Goal: Task Accomplishment & Management: Manage account settings

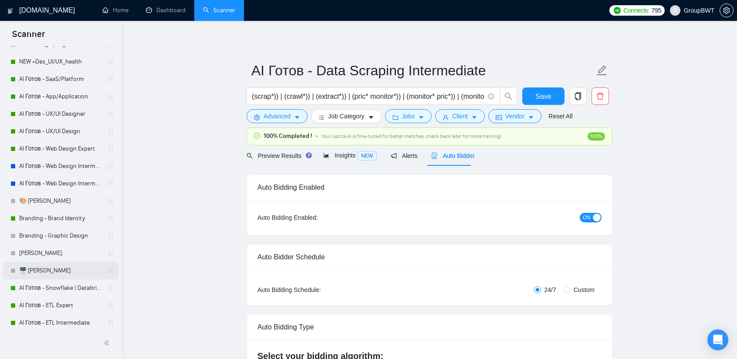
scroll to position [131, 0]
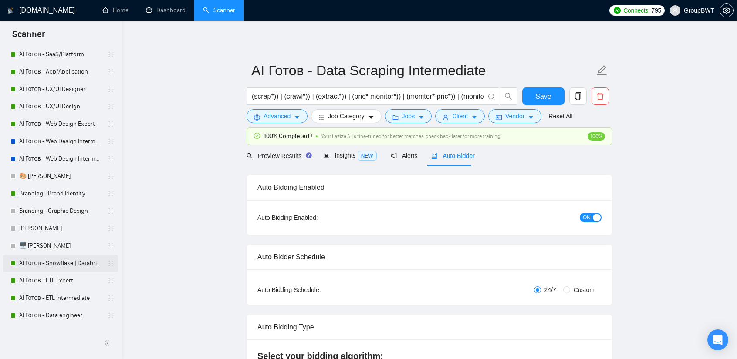
click at [67, 262] on link "AI Готов - Snowflake | Databricks" at bounding box center [60, 263] width 83 height 17
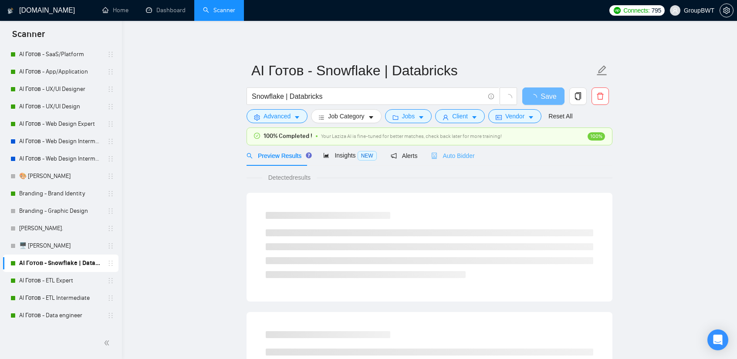
click at [446, 163] on div "Auto Bidder" at bounding box center [452, 155] width 43 height 20
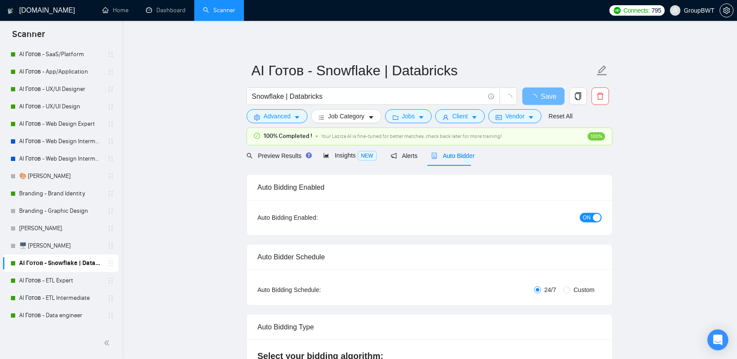
click at [591, 218] on button "ON" at bounding box center [590, 218] width 22 height 10
click at [548, 93] on span "Save" at bounding box center [543, 96] width 16 height 11
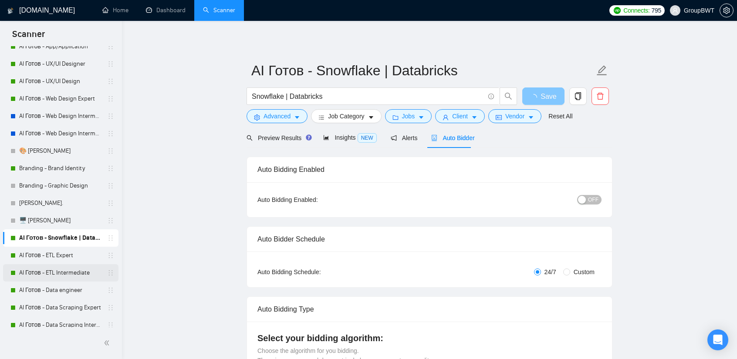
scroll to position [218, 0]
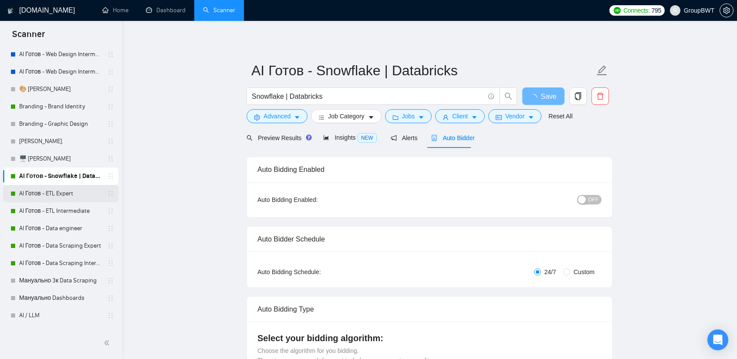
click at [58, 197] on link "AI Готов - ETL Expert" at bounding box center [60, 193] width 83 height 17
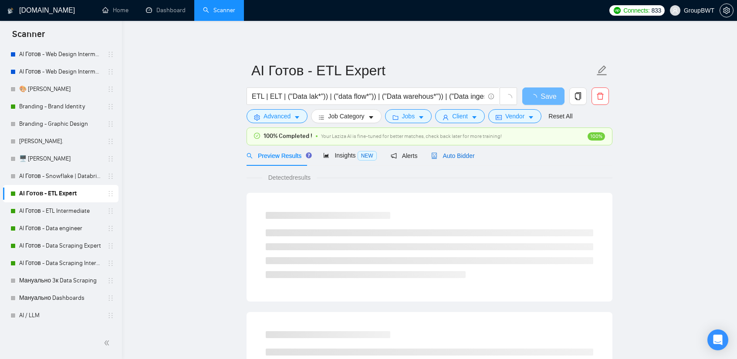
drag, startPoint x: 468, startPoint y: 151, endPoint x: 466, endPoint y: 155, distance: 5.1
click at [467, 154] on div "Auto Bidder" at bounding box center [452, 156] width 43 height 10
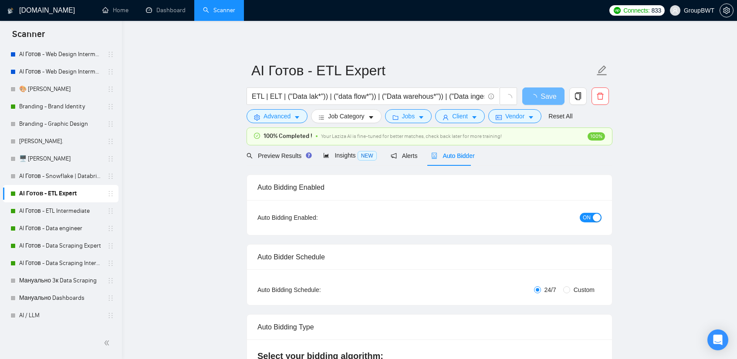
click at [588, 212] on div "ON" at bounding box center [544, 217] width 114 height 10
click at [588, 218] on span "ON" at bounding box center [586, 218] width 8 height 10
click at [558, 91] on button "Save" at bounding box center [543, 95] width 42 height 17
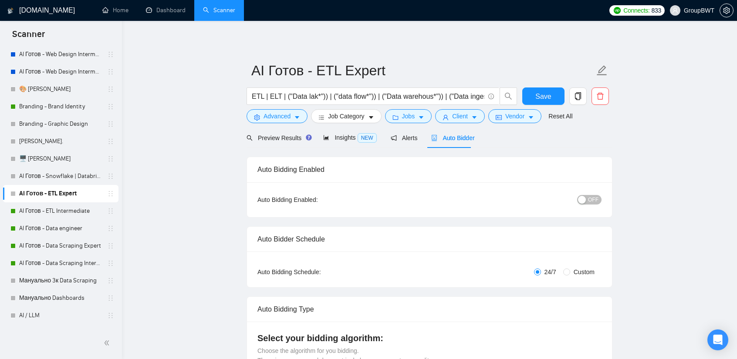
drag, startPoint x: 63, startPoint y: 209, endPoint x: 125, endPoint y: 184, distance: 67.6
click at [63, 209] on link "AI Готов - ETL Intermediate" at bounding box center [60, 210] width 83 height 17
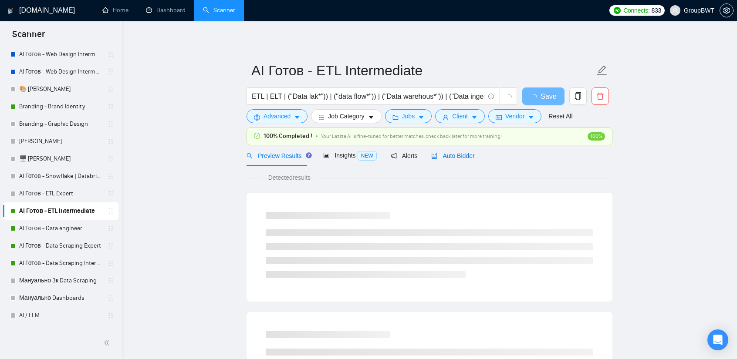
click at [457, 159] on div "Auto Bidder" at bounding box center [452, 156] width 43 height 10
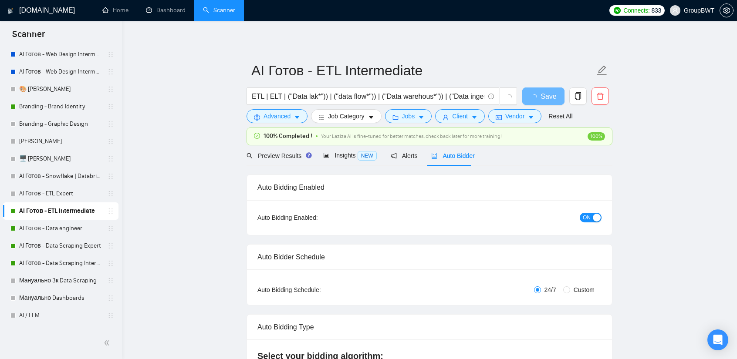
click at [595, 218] on div "button" at bounding box center [596, 218] width 8 height 8
drag, startPoint x: 548, startPoint y: 91, endPoint x: 544, endPoint y: 93, distance: 4.5
click at [547, 91] on span "Save" at bounding box center [543, 96] width 16 height 11
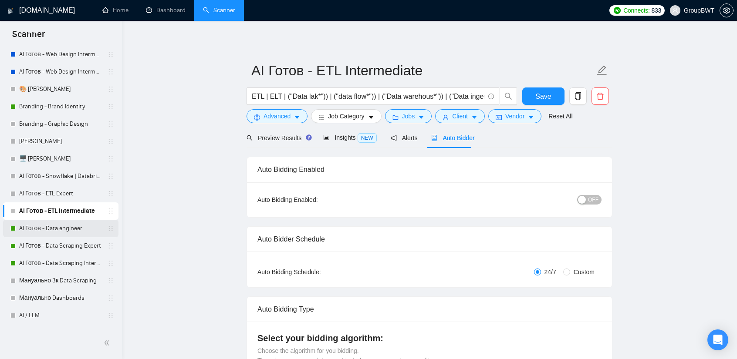
click at [73, 234] on link "AI Готов - Data engineer" at bounding box center [60, 228] width 83 height 17
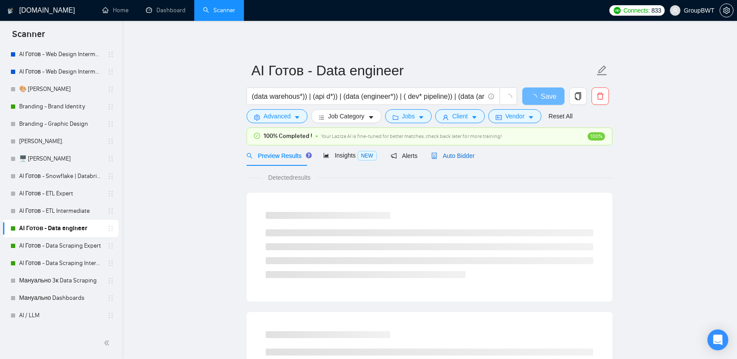
click at [452, 155] on span "Auto Bidder" at bounding box center [452, 155] width 43 height 7
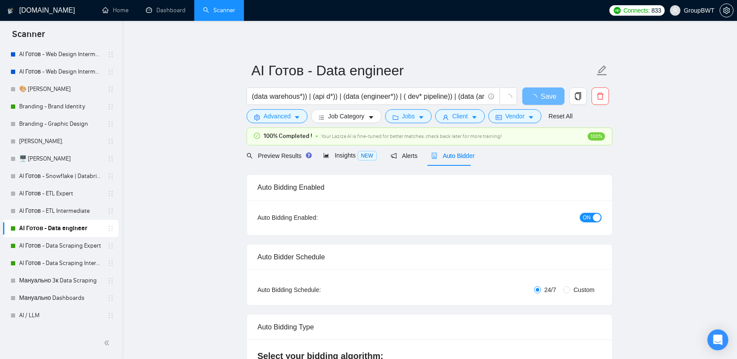
click at [592, 218] on button "ON" at bounding box center [590, 218] width 22 height 10
click at [545, 94] on span "Save" at bounding box center [543, 96] width 16 height 11
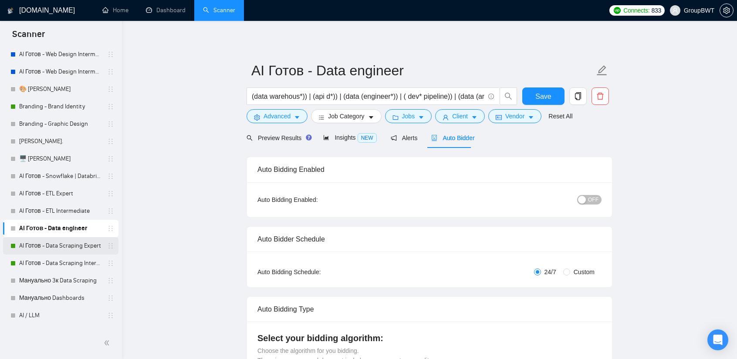
click at [52, 255] on link "AI Готов - Data Scraping Intermediate" at bounding box center [60, 263] width 83 height 17
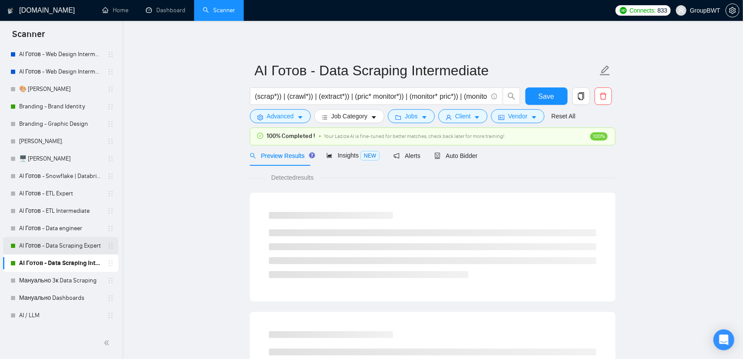
click at [52, 252] on link "AI Готов - Data Scraping Expert" at bounding box center [60, 245] width 83 height 17
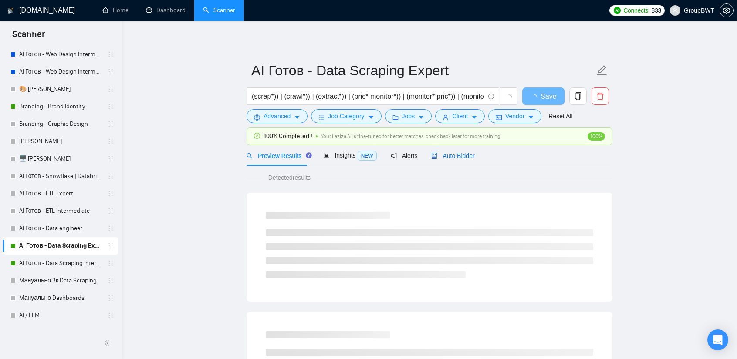
click at [447, 158] on span "Auto Bidder" at bounding box center [452, 155] width 43 height 7
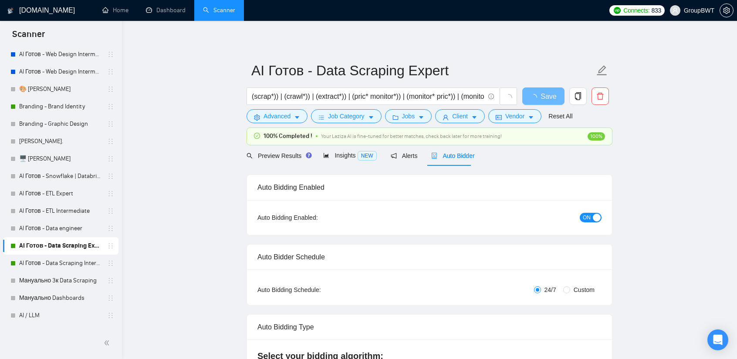
click at [584, 218] on span "ON" at bounding box center [586, 218] width 8 height 10
click at [549, 92] on span "Save" at bounding box center [543, 96] width 16 height 11
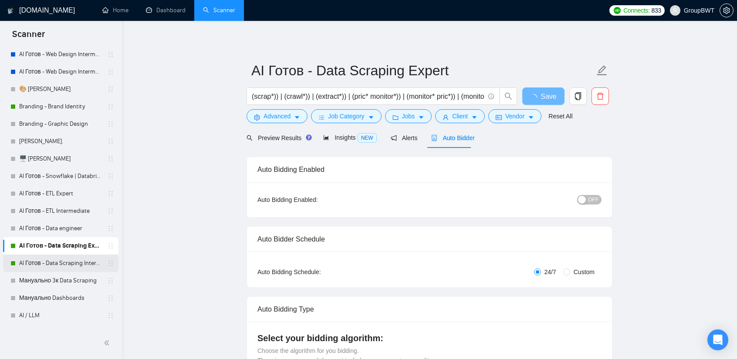
click at [47, 262] on link "AI Готов - Data Scraping Intermediate" at bounding box center [60, 263] width 83 height 17
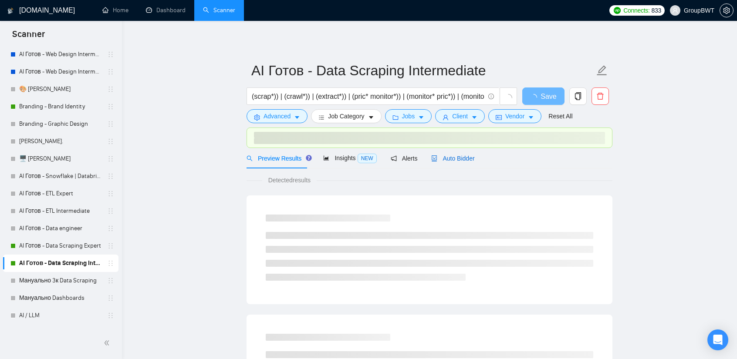
click at [443, 159] on span "Auto Bidder" at bounding box center [452, 158] width 43 height 7
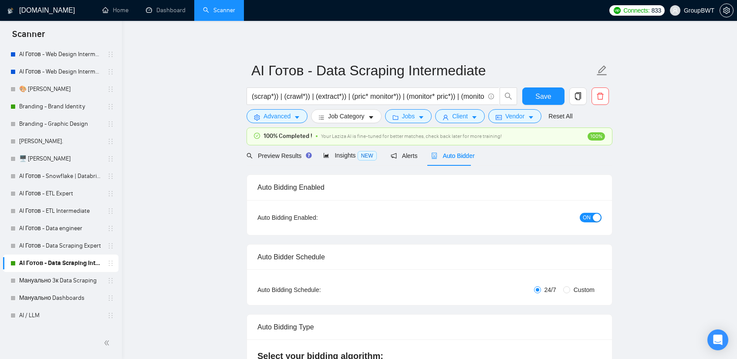
click at [591, 212] on div "ON" at bounding box center [544, 217] width 114 height 10
click at [589, 216] on span "ON" at bounding box center [586, 218] width 8 height 10
click at [539, 98] on span "Save" at bounding box center [543, 96] width 16 height 11
